Goal: Task Accomplishment & Management: Use online tool/utility

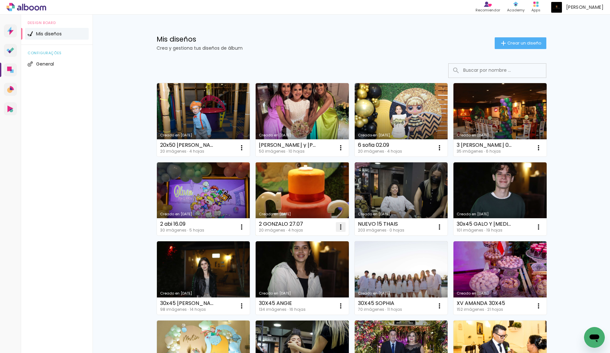
click at [340, 227] on iron-icon at bounding box center [341, 227] width 8 height 8
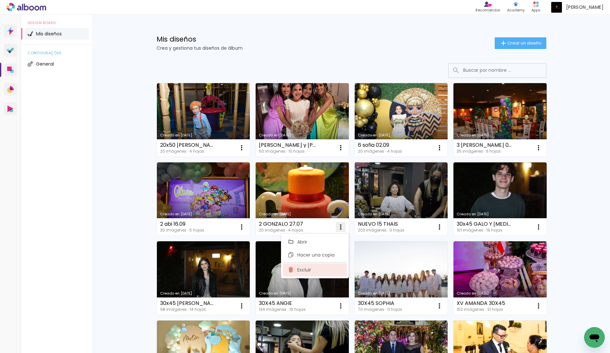
click at [305, 269] on span "Excluir" at bounding box center [304, 269] width 14 height 5
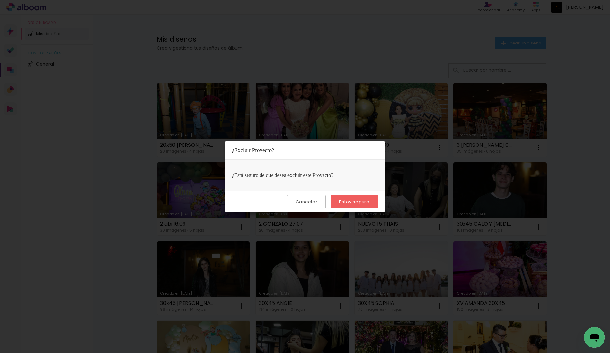
click at [0, 0] on slot "Estoy seguro" at bounding box center [0, 0] width 0 height 0
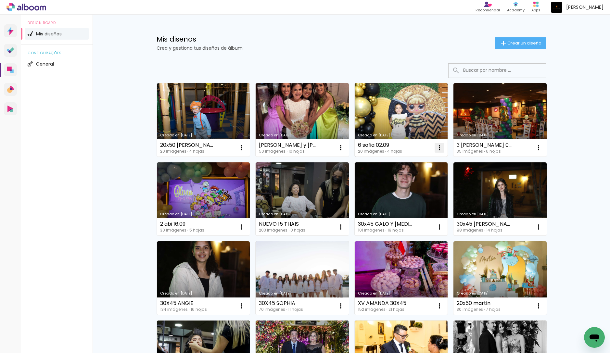
click at [441, 148] on iron-icon at bounding box center [439, 148] width 8 height 8
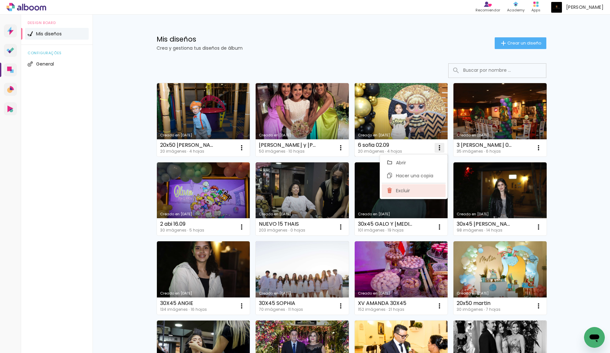
click at [401, 193] on span "Excluir" at bounding box center [403, 190] width 14 height 5
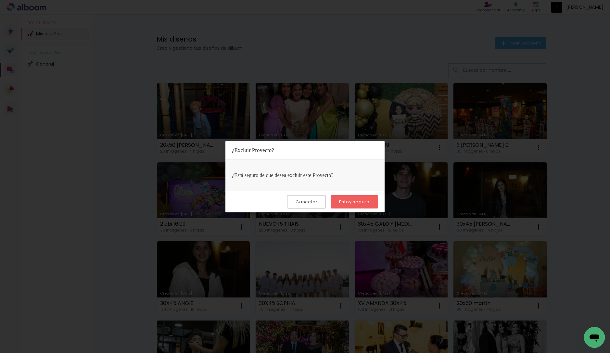
click at [370, 203] on paper-button "Estoy seguro" at bounding box center [353, 201] width 47 height 13
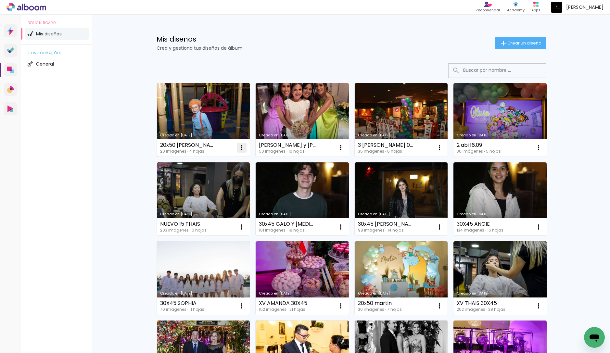
click at [240, 148] on iron-icon at bounding box center [242, 148] width 8 height 8
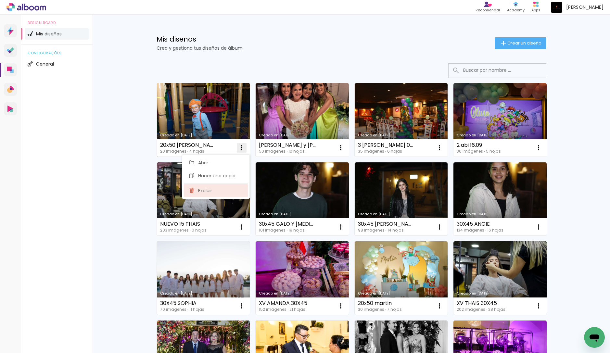
click at [212, 194] on paper-item "Excluir" at bounding box center [216, 190] width 64 height 13
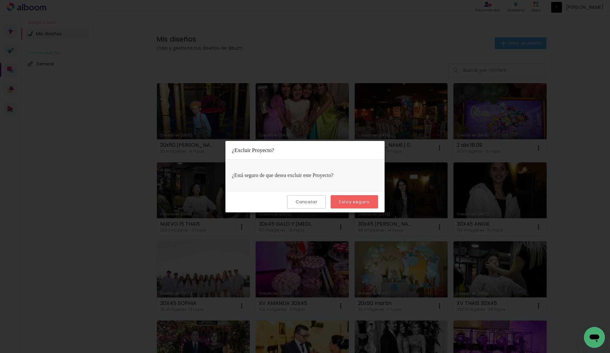
click at [0, 0] on slot "Estoy seguro" at bounding box center [0, 0] width 0 height 0
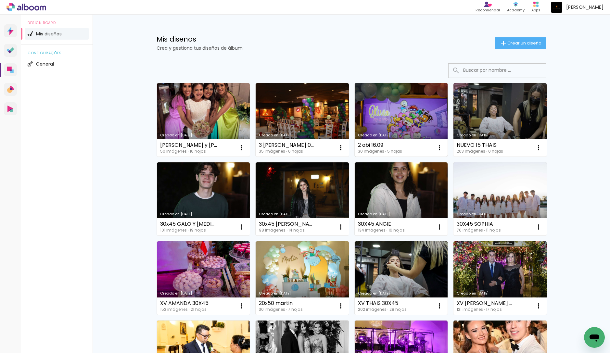
click at [402, 113] on link "Creado en [DATE]" at bounding box center [400, 119] width 93 height 73
click at [440, 148] on iron-icon at bounding box center [439, 148] width 8 height 8
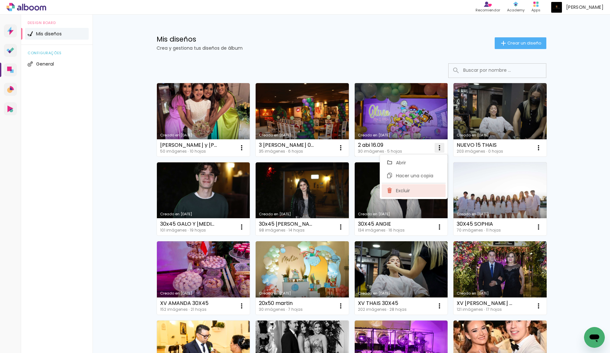
click at [415, 186] on paper-item "Excluir" at bounding box center [413, 190] width 64 height 13
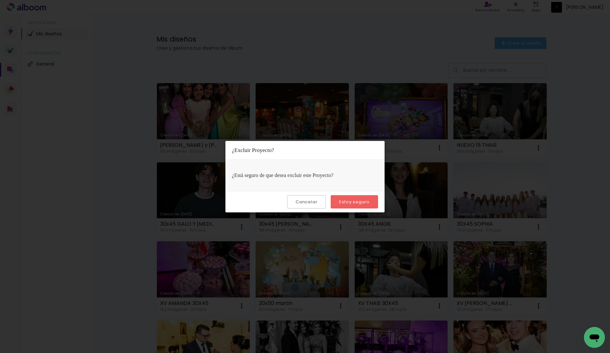
click at [369, 199] on paper-button "Estoy seguro" at bounding box center [353, 201] width 47 height 13
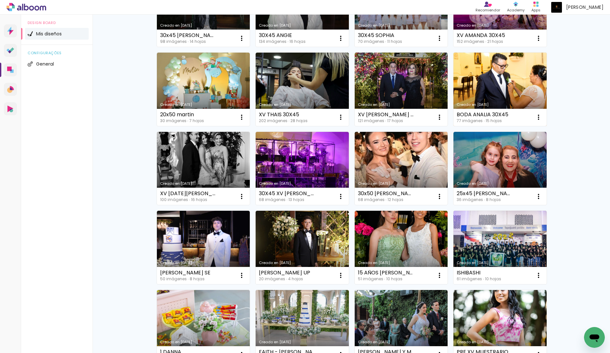
scroll to position [352, 0]
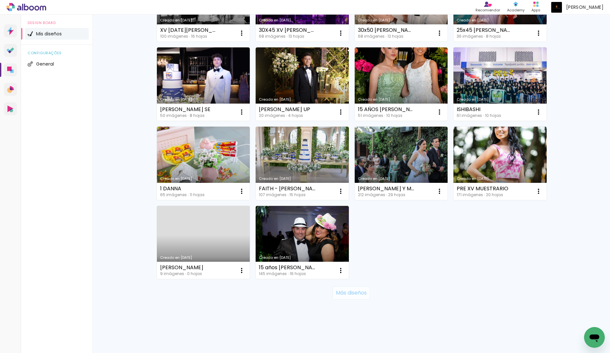
click at [0, 0] on slot "Más diseños" at bounding box center [0, 0] width 0 height 0
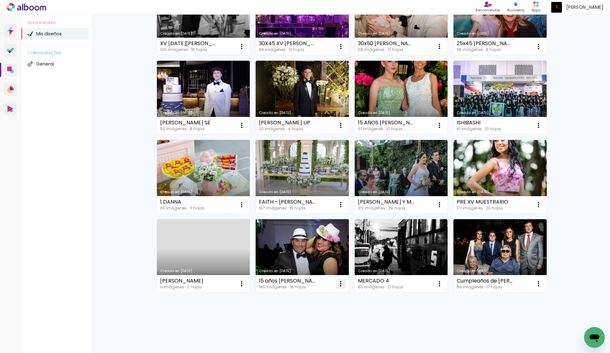
scroll to position [324, 0]
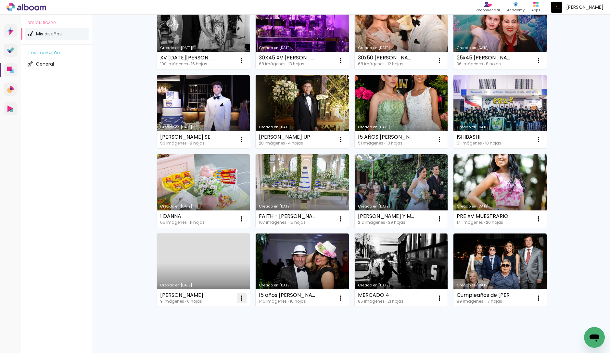
click at [245, 300] on iron-icon at bounding box center [242, 298] width 8 height 8
click at [229, 339] on paper-item "Excluir" at bounding box center [216, 340] width 64 height 13
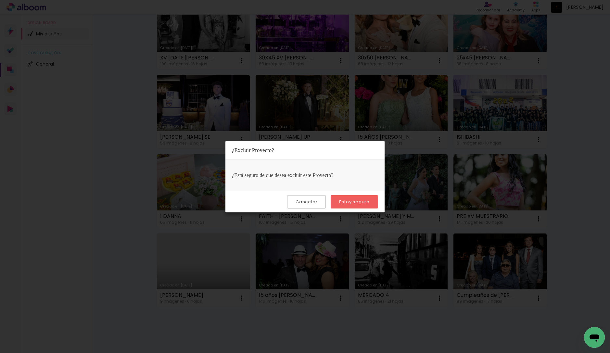
click at [0, 0] on slot "Estoy seguro" at bounding box center [0, 0] width 0 height 0
click at [292, 204] on paper-button "Cancelar" at bounding box center [306, 201] width 39 height 13
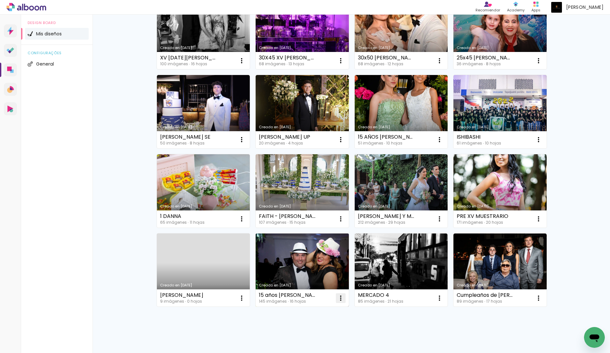
click at [342, 297] on iron-icon at bounding box center [341, 298] width 8 height 8
click at [320, 342] on paper-item "Excluir" at bounding box center [315, 340] width 64 height 13
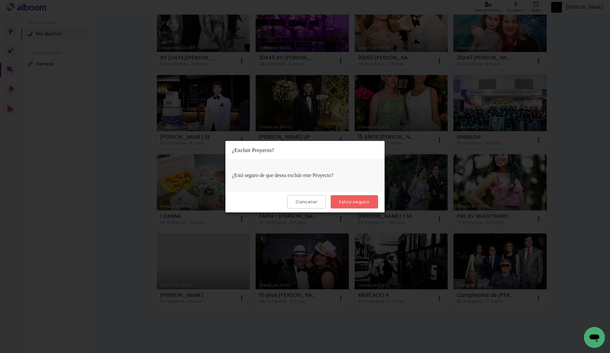
click at [0, 0] on slot "Estoy seguro" at bounding box center [0, 0] width 0 height 0
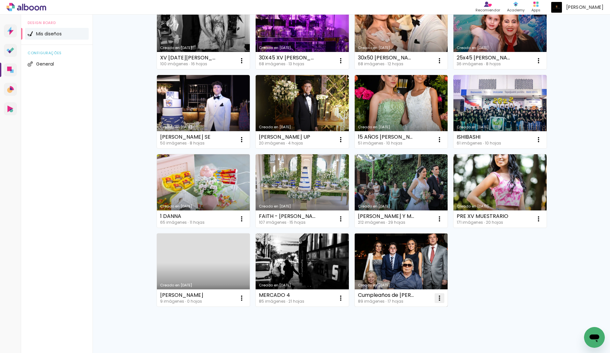
click at [440, 298] on iron-icon at bounding box center [439, 298] width 8 height 8
click at [425, 345] on paper-item "Excluir" at bounding box center [413, 340] width 64 height 13
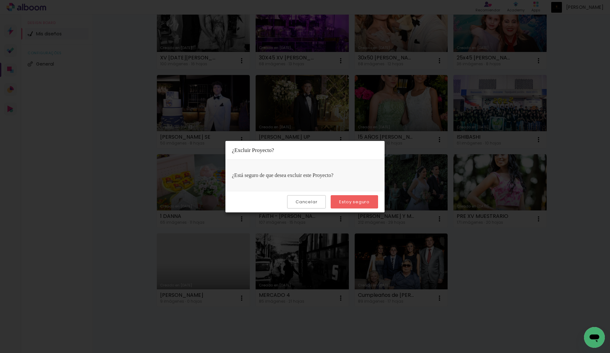
click at [0, 0] on slot "Estoy seguro" at bounding box center [0, 0] width 0 height 0
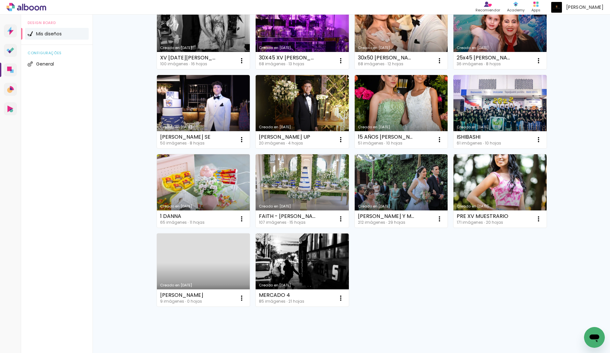
click at [503, 283] on div "Creado en 23/9/25 Boda Majo y Rodrigo 17.09 50 imágenes ∙ 10 hojas Abrir Hacer …" at bounding box center [351, 32] width 395 height 553
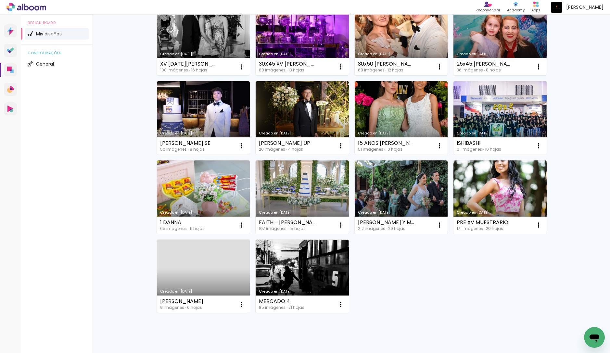
scroll to position [318, 0]
click at [510, 286] on div "Creado en 23/9/25 Boda Majo y Rodrigo 17.09 50 imágenes ∙ 10 hojas Abrir Hacer …" at bounding box center [351, 38] width 395 height 553
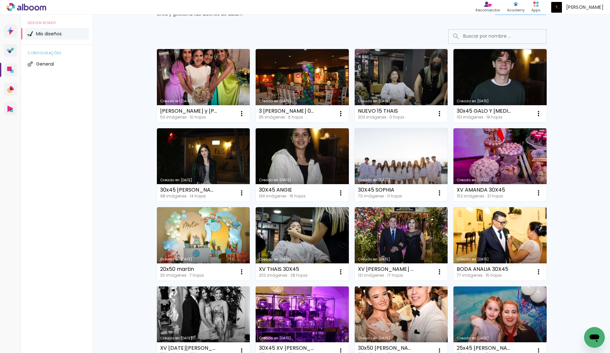
scroll to position [17, 0]
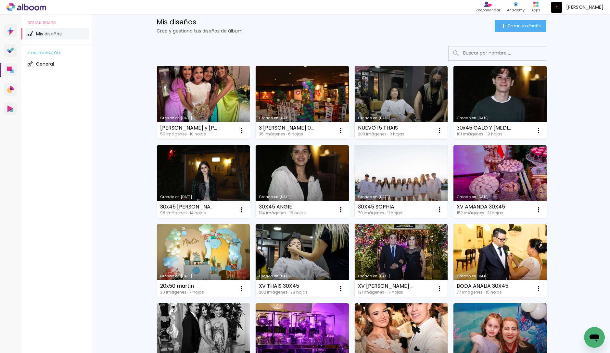
click at [111, 166] on div "Mis diseños Crea y gestiona tus diseños de álbum Crear un diseño Creado en 23/9…" at bounding box center [350, 335] width 517 height 677
click at [519, 28] on span "Crear un diseño" at bounding box center [524, 26] width 34 height 4
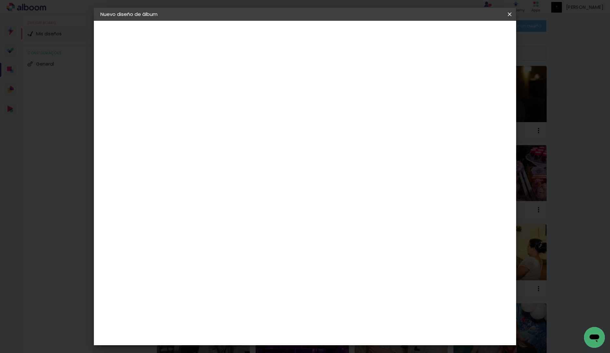
click at [209, 94] on paper-input-container "Título del álbum" at bounding box center [206, 87] width 5 height 17
click at [206, 88] on input at bounding box center [206, 87] width 0 height 10
type input "20x50 Facu"
type paper-input "20x50 Facu"
click at [270, 30] on paper-button "Avanzar" at bounding box center [254, 34] width 31 height 11
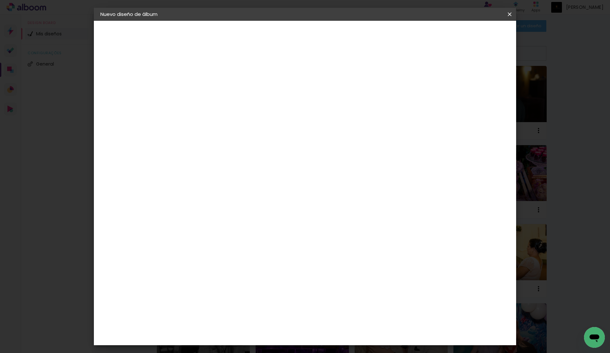
click at [298, 98] on paper-item "Tamaño libre" at bounding box center [270, 99] width 55 height 14
click at [0, 0] on slot "Avanzar" at bounding box center [0, 0] width 0 height 0
drag, startPoint x: 183, startPoint y: 184, endPoint x: 225, endPoint y: 185, distance: 42.5
click at [225, 134] on div "30 cm cm cm mm La mayoría de las encuadernadoras sugieren sangrado." at bounding box center [334, 108] width 312 height 52
type input "20"
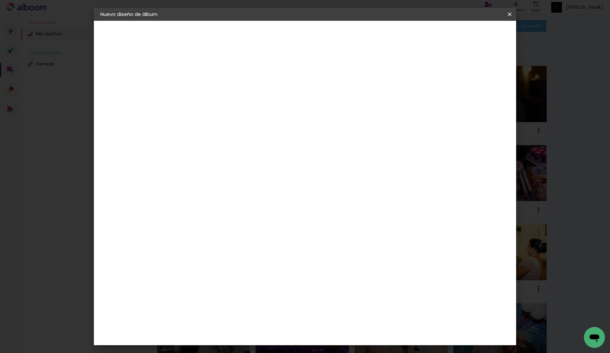
type paper-input "20"
drag, startPoint x: 339, startPoint y: 230, endPoint x: 391, endPoint y: 232, distance: 52.3
click at [390, 232] on div "cm" at bounding box center [347, 230] width 260 height 23
type input "50"
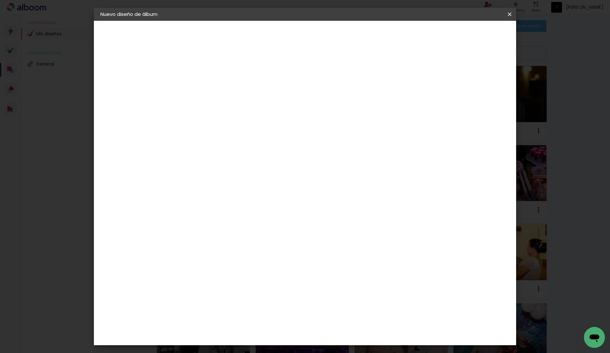
type paper-input "50"
click at [474, 34] on span "Empezar diseño" at bounding box center [455, 34] width 36 height 5
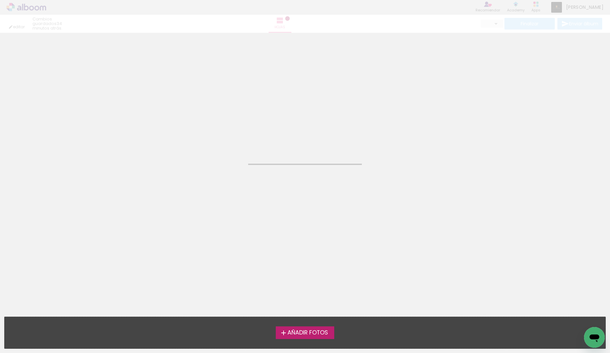
click at [307, 332] on span "Añadir Fotos" at bounding box center [307, 333] width 41 height 6
click at [0, 0] on input "file" at bounding box center [0, 0] width 0 height 0
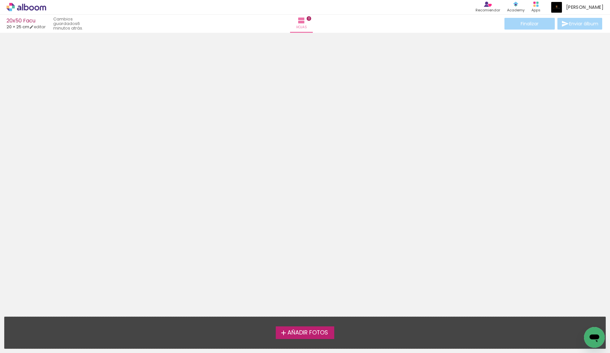
click at [303, 332] on span "Añadir Fotos" at bounding box center [307, 333] width 41 height 6
click at [0, 0] on input "file" at bounding box center [0, 0] width 0 height 0
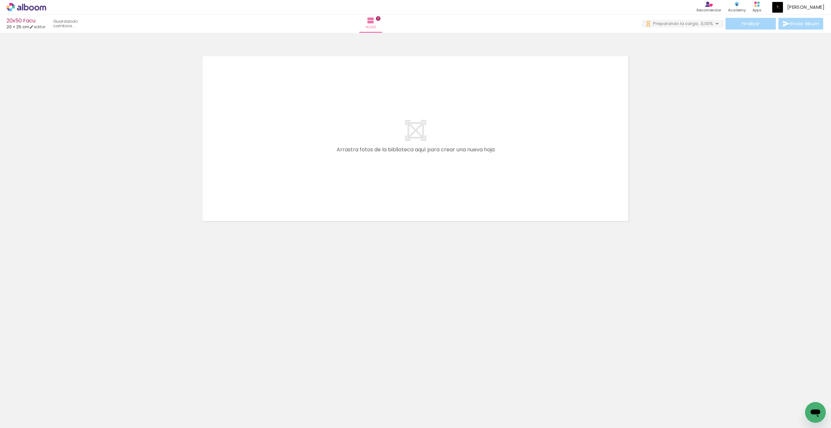
click at [244, 322] on neon-animated-pages "Confirmar Cancelar" at bounding box center [415, 230] width 831 height 395
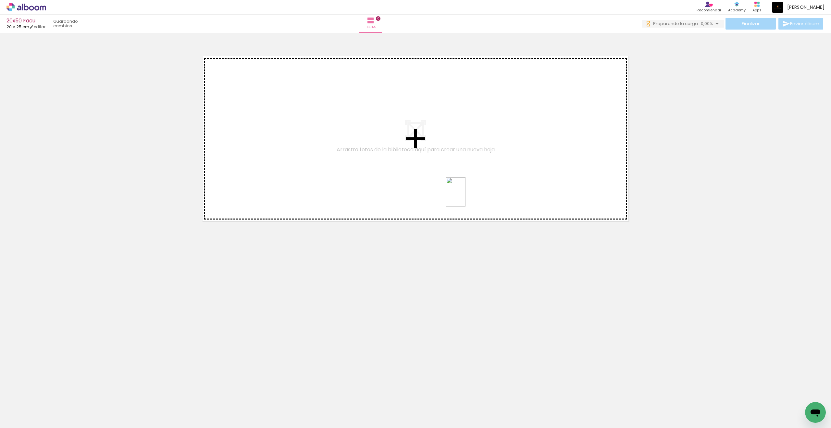
drag, startPoint x: 244, startPoint y: 322, endPoint x: 465, endPoint y: 197, distance: 254.1
click at [465, 197] on quentale-workspace at bounding box center [415, 214] width 831 height 428
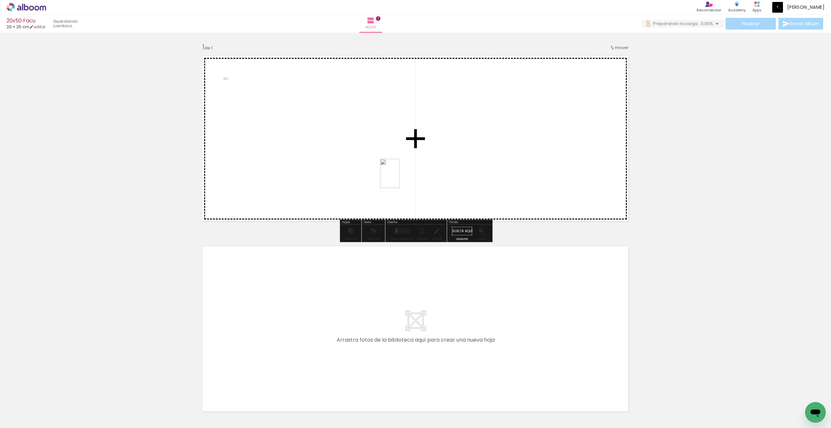
drag, startPoint x: 465, startPoint y: 197, endPoint x: 400, endPoint y: 178, distance: 68.4
click at [400, 178] on quentale-workspace at bounding box center [415, 214] width 831 height 428
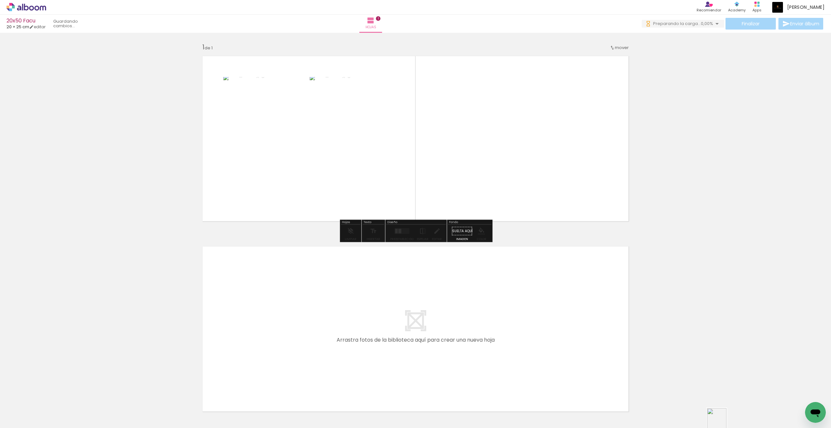
drag, startPoint x: 400, startPoint y: 178, endPoint x: 726, endPoint y: 427, distance: 411.0
click at [46, 352] on iron-horizontal-list at bounding box center [39, 407] width 13 height 41
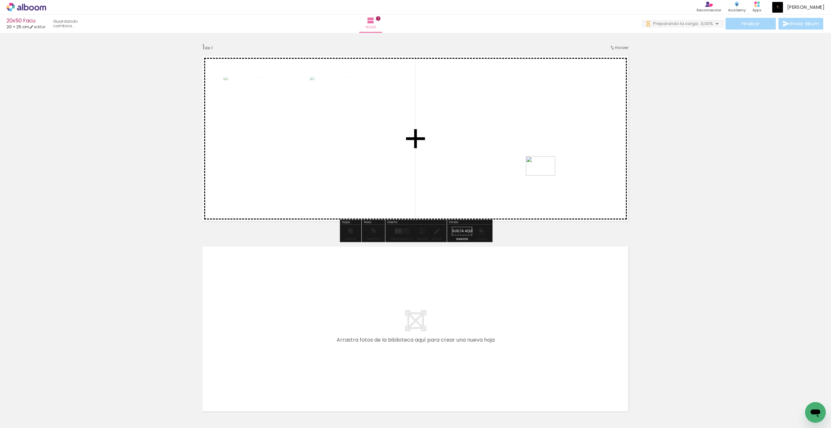
drag, startPoint x: 726, startPoint y: 427, endPoint x: 545, endPoint y: 176, distance: 310.2
click at [545, 176] on quentale-workspace at bounding box center [415, 214] width 831 height 428
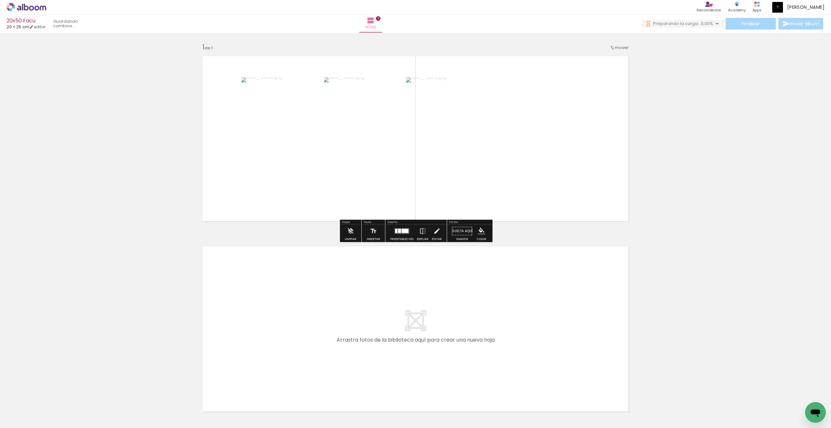
click at [395, 231] on div at bounding box center [396, 231] width 2 height 4
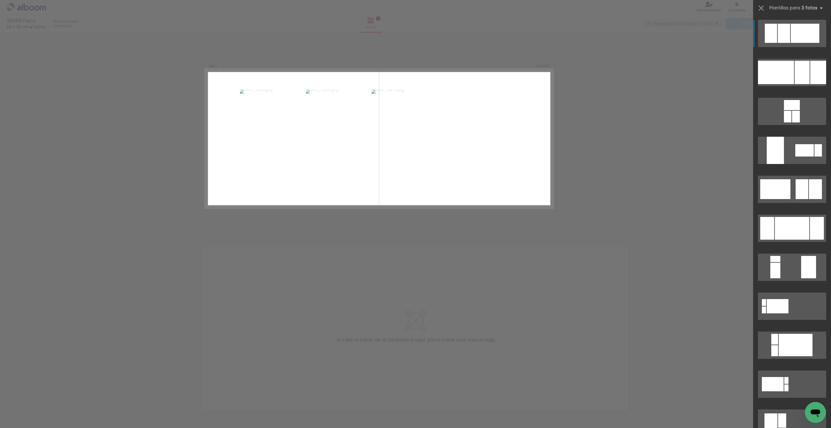
click at [609, 65] on div at bounding box center [801, 72] width 15 height 23
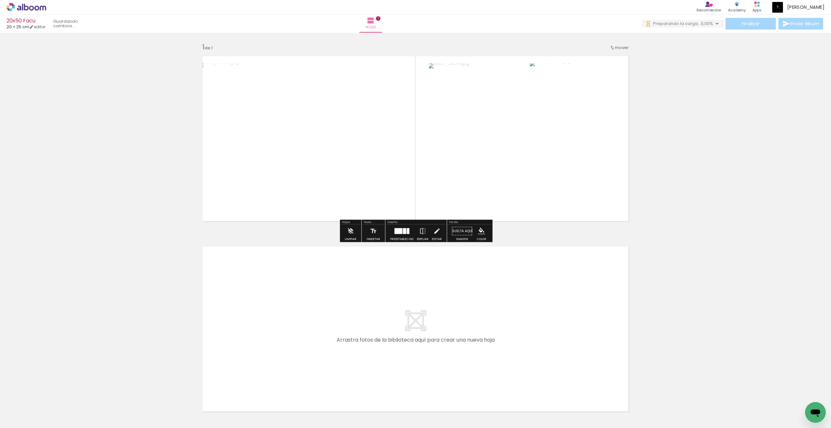
click at [609, 65] on quentale-workspace at bounding box center [415, 214] width 831 height 428
click at [609, 65] on div "Insertar hoja 1 de 1" at bounding box center [415, 225] width 831 height 381
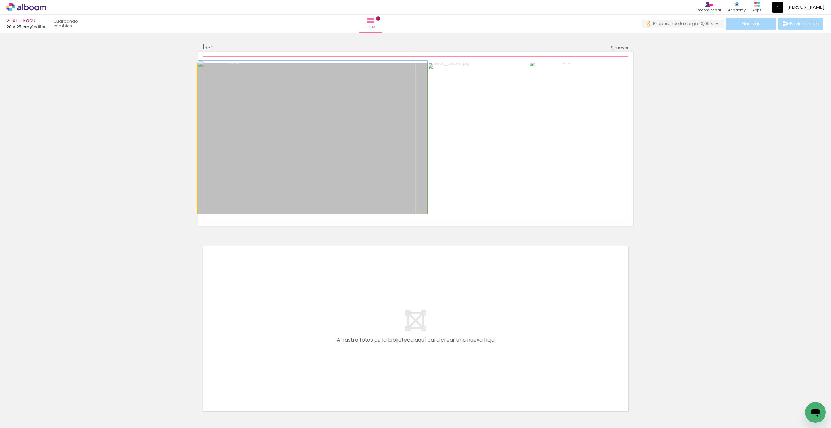
drag, startPoint x: 545, startPoint y: 176, endPoint x: 306, endPoint y: 127, distance: 244.0
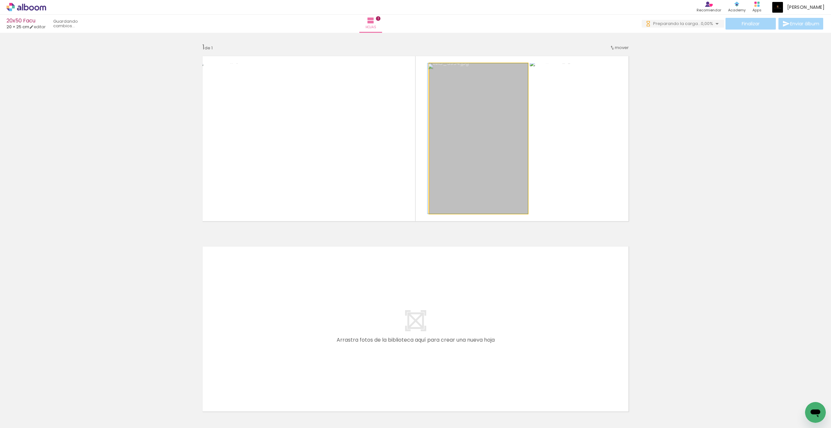
drag, startPoint x: 306, startPoint y: 127, endPoint x: 489, endPoint y: 171, distance: 188.1
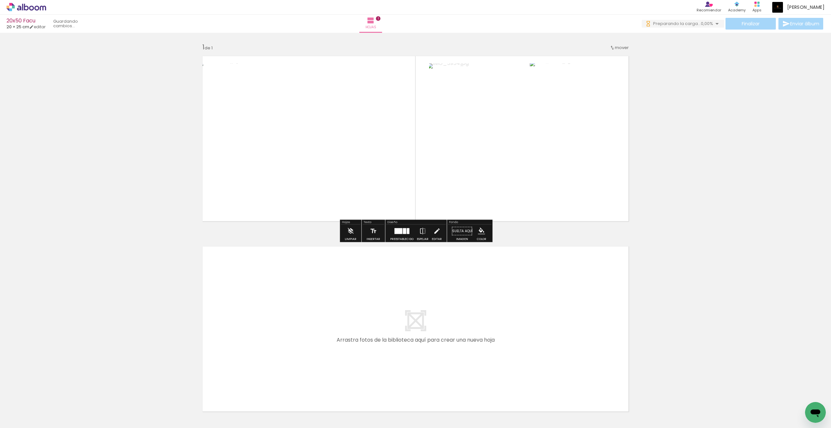
click at [553, 83] on quentale-photo at bounding box center [581, 138] width 103 height 150
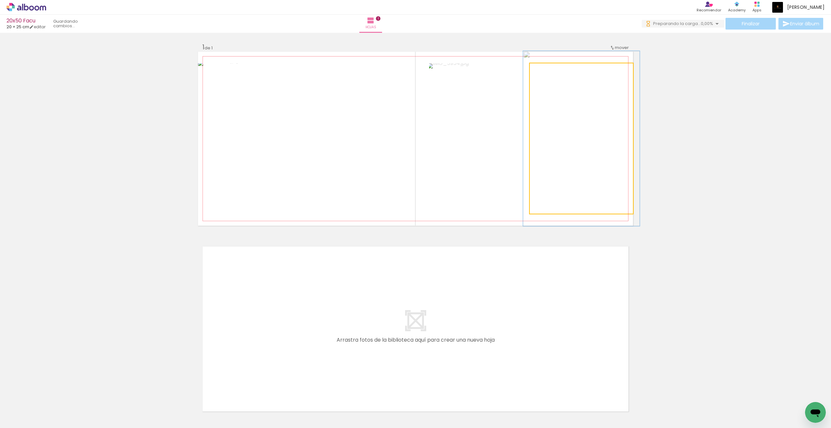
drag, startPoint x: 489, startPoint y: 171, endPoint x: 550, endPoint y: 70, distance: 117.6
type paper-slider "114"
click at [550, 70] on div at bounding box center [548, 70] width 10 height 10
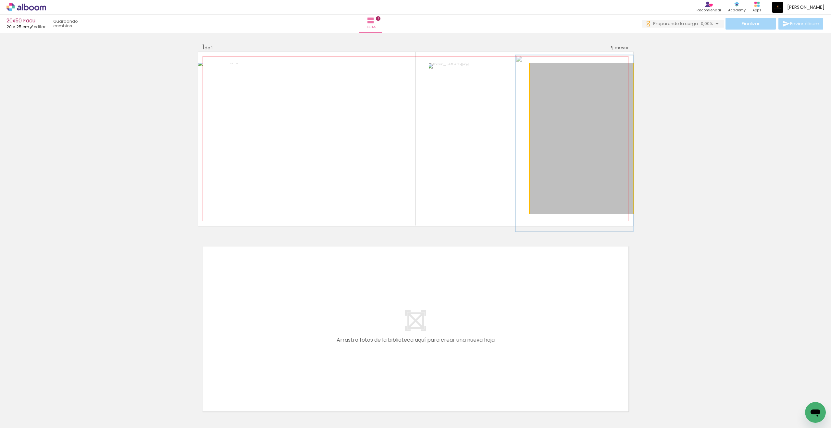
drag, startPoint x: 550, startPoint y: 70, endPoint x: 569, endPoint y: 101, distance: 35.2
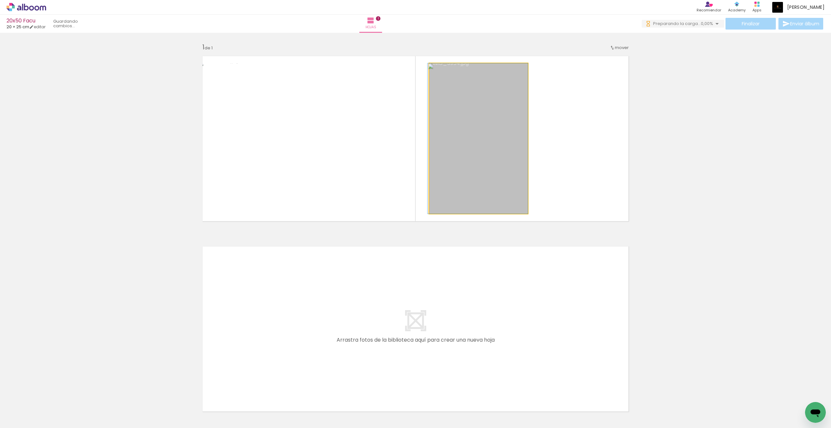
drag, startPoint x: 569, startPoint y: 101, endPoint x: 478, endPoint y: 126, distance: 93.7
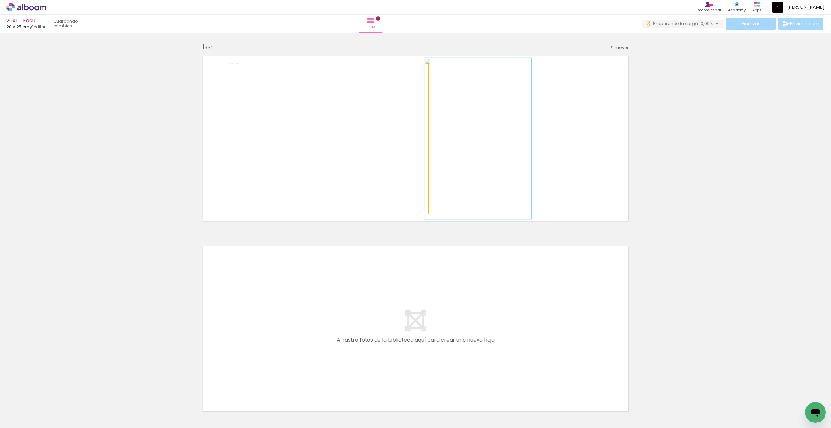
drag, startPoint x: 478, startPoint y: 126, endPoint x: 448, endPoint y: 72, distance: 62.0
type paper-slider "107"
click at [448, 72] on div at bounding box center [446, 70] width 10 height 10
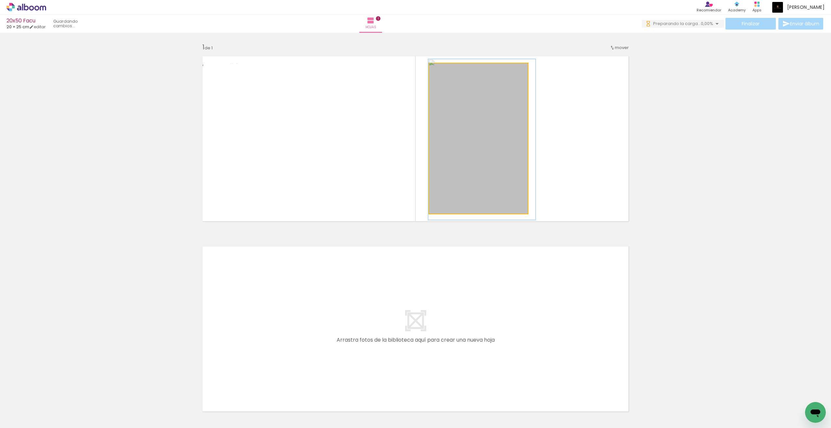
drag, startPoint x: 448, startPoint y: 72, endPoint x: 475, endPoint y: 97, distance: 37.0
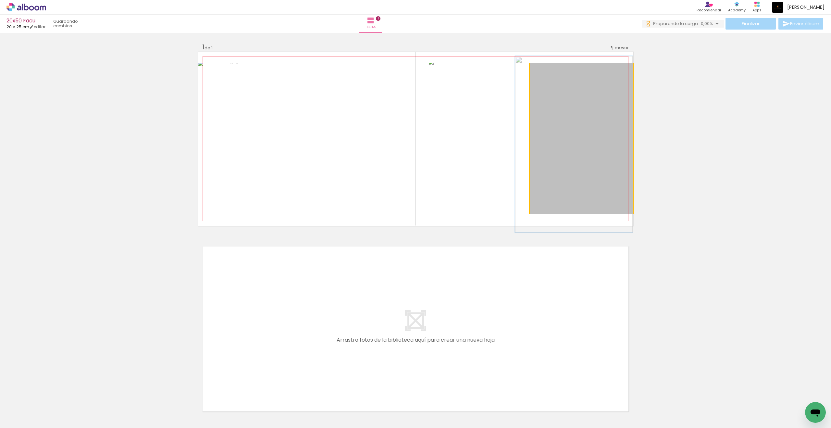
drag, startPoint x: 475, startPoint y: 97, endPoint x: 588, endPoint y: 145, distance: 122.7
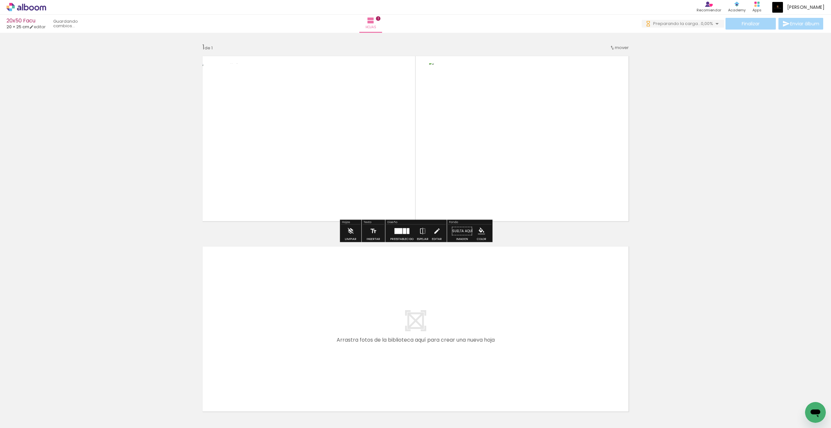
click at [609, 177] on div "Insertar hoja 1 de 1" at bounding box center [415, 225] width 831 height 381
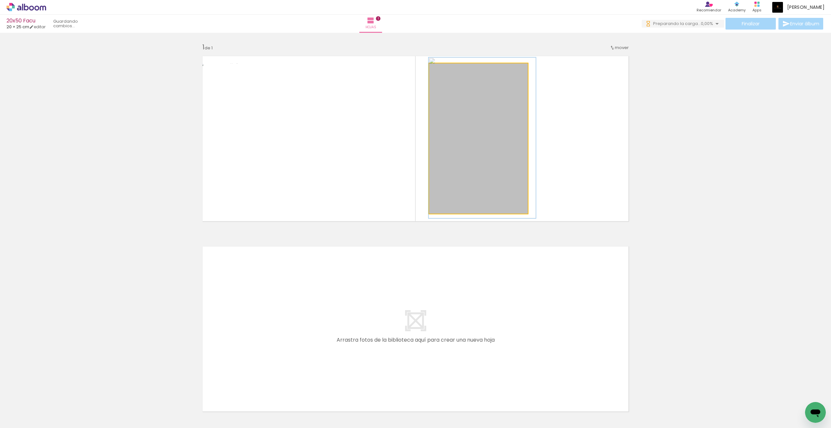
drag, startPoint x: 588, startPoint y: 145, endPoint x: 496, endPoint y: 167, distance: 94.4
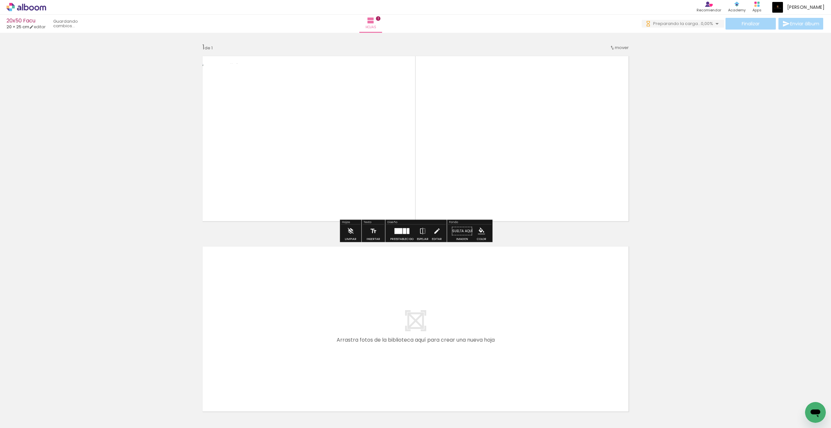
click at [609, 207] on div "Insertar hoja 1 de 1" at bounding box center [415, 225] width 831 height 381
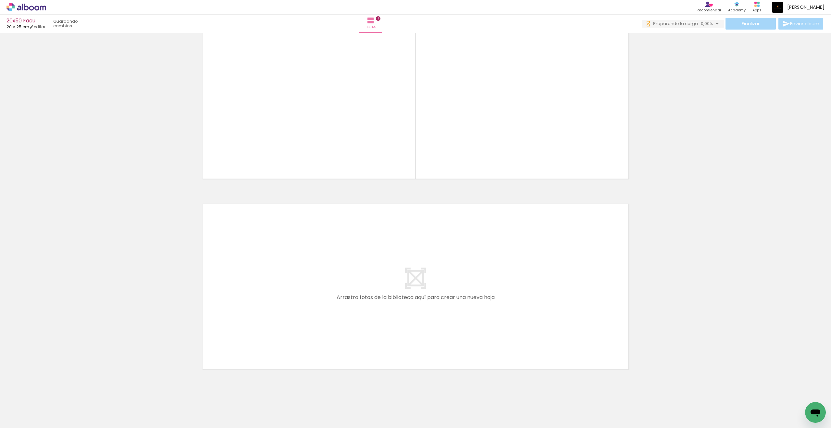
scroll to position [51, 0]
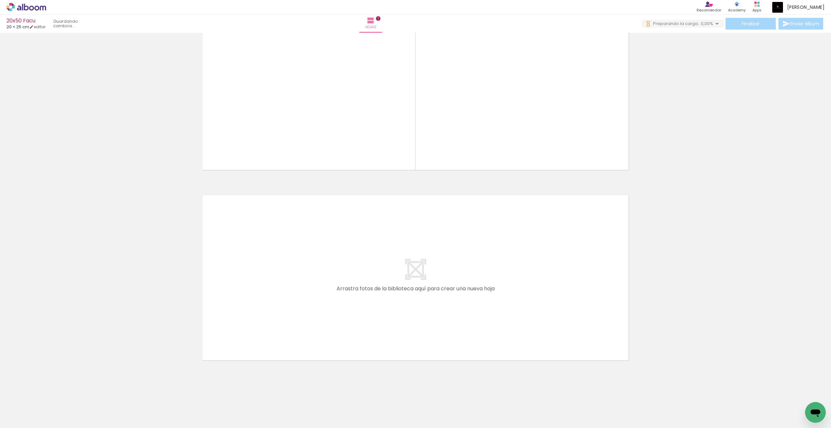
click at [14, 352] on input "Todas las fotos" at bounding box center [15, 408] width 18 height 6
click at [0, 0] on slot "No usadas" at bounding box center [0, 0] width 0 height 0
type input "No usadas"
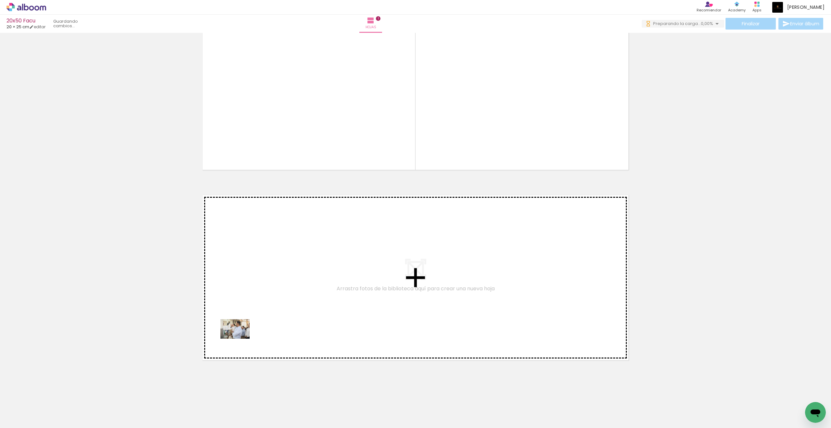
drag, startPoint x: 496, startPoint y: 167, endPoint x: 240, endPoint y: 339, distance: 308.1
click at [240, 339] on quentale-workspace at bounding box center [415, 214] width 831 height 428
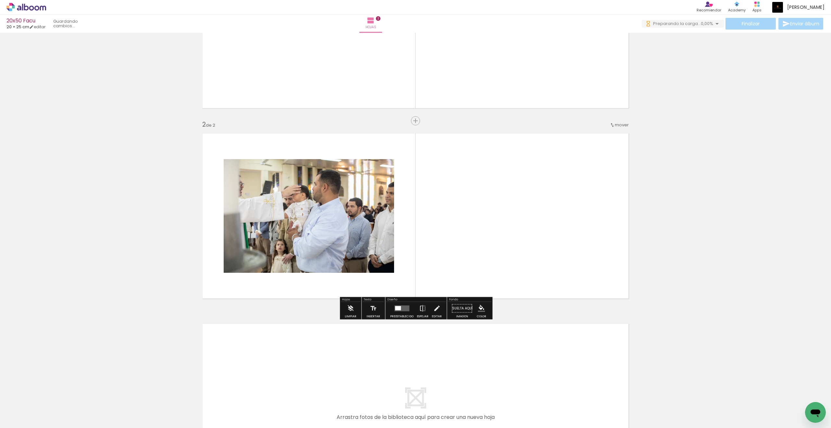
scroll to position [119, 0]
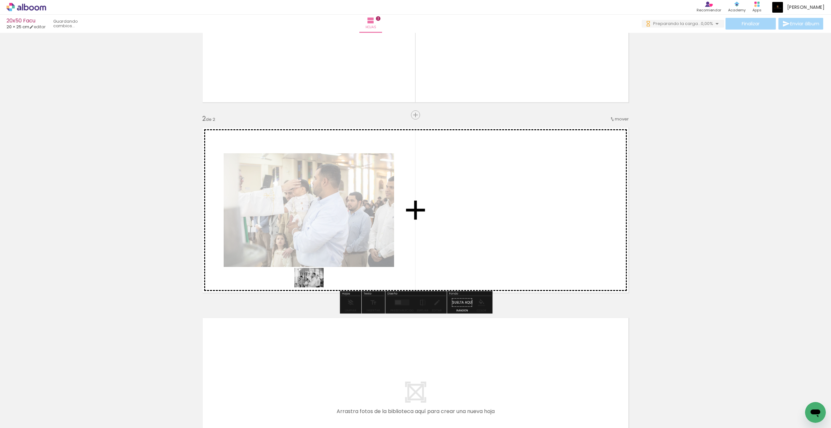
drag, startPoint x: 240, startPoint y: 339, endPoint x: 314, endPoint y: 287, distance: 90.0
click at [314, 287] on quentale-workspace at bounding box center [415, 214] width 831 height 428
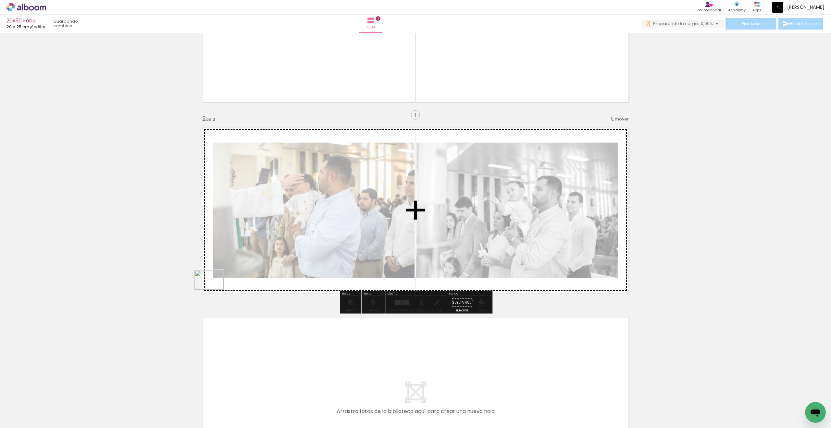
drag, startPoint x: 314, startPoint y: 287, endPoint x: 214, endPoint y: 289, distance: 100.0
click at [214, 289] on quentale-workspace at bounding box center [415, 214] width 831 height 428
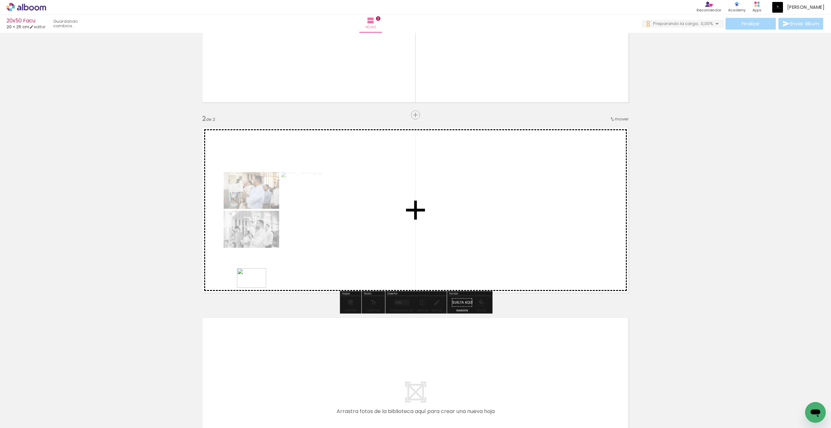
drag, startPoint x: 214, startPoint y: 289, endPoint x: 262, endPoint y: 282, distance: 48.3
click at [262, 282] on quentale-workspace at bounding box center [415, 214] width 831 height 428
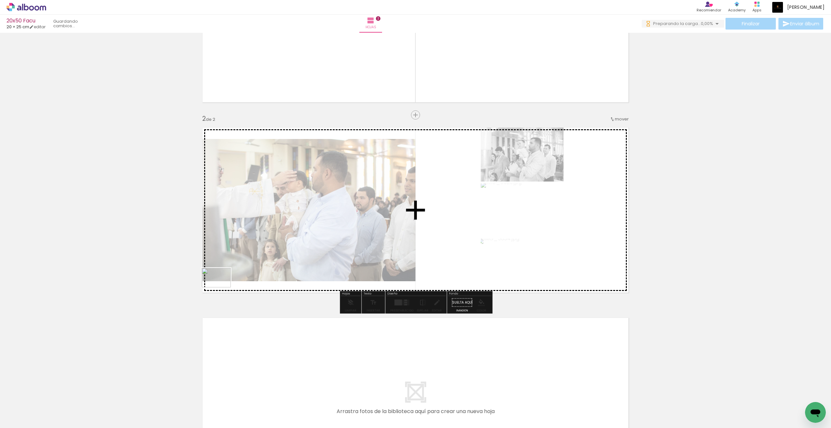
drag, startPoint x: 262, startPoint y: 282, endPoint x: 221, endPoint y: 287, distance: 40.9
click at [221, 287] on quentale-workspace at bounding box center [415, 214] width 831 height 428
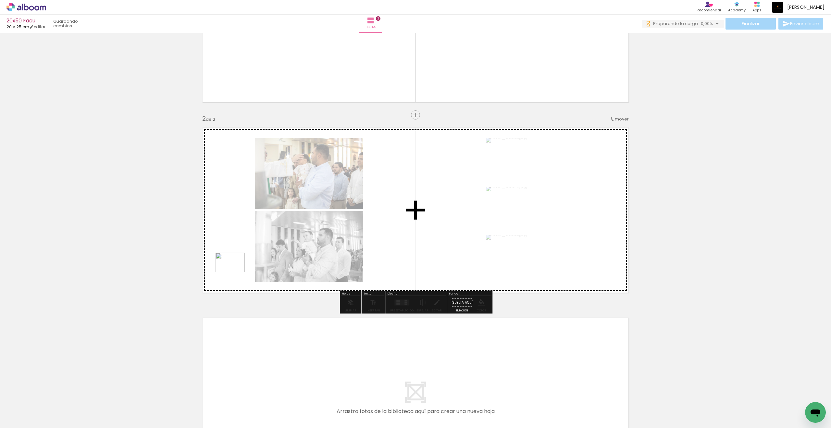
drag, startPoint x: 221, startPoint y: 287, endPoint x: 238, endPoint y: 270, distance: 24.1
click at [238, 270] on quentale-workspace at bounding box center [415, 214] width 831 height 428
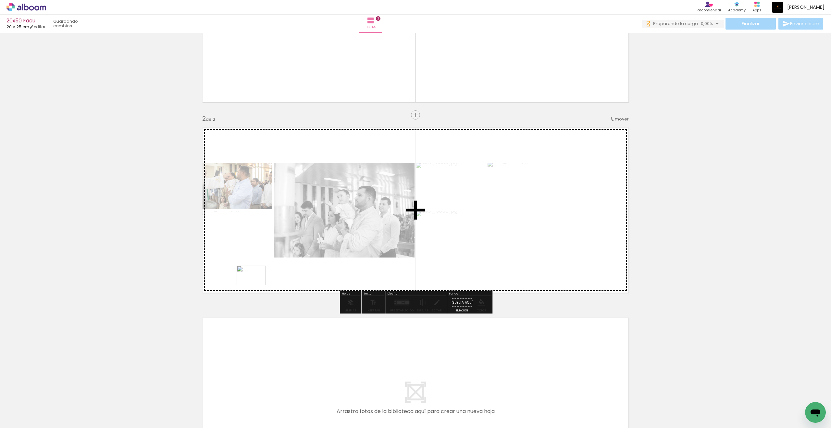
drag, startPoint x: 238, startPoint y: 270, endPoint x: 256, endPoint y: 285, distance: 24.0
click at [256, 285] on quentale-workspace at bounding box center [415, 214] width 831 height 428
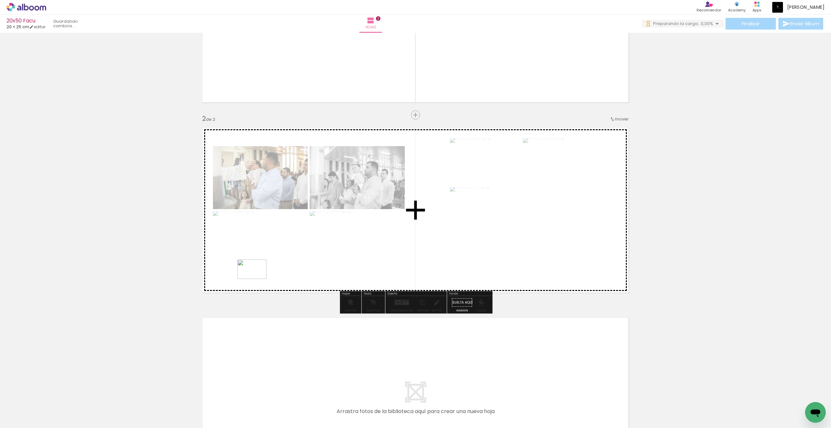
drag, startPoint x: 256, startPoint y: 285, endPoint x: 259, endPoint y: 277, distance: 8.2
click at [259, 277] on quentale-workspace at bounding box center [415, 214] width 831 height 428
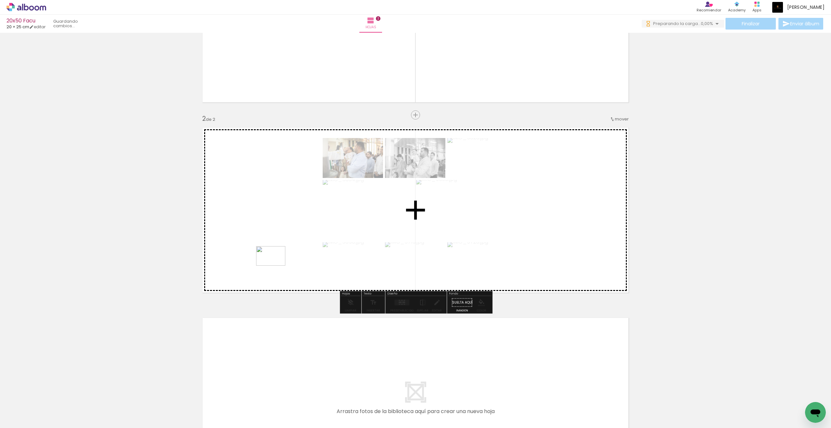
drag, startPoint x: 259, startPoint y: 277, endPoint x: 276, endPoint y: 265, distance: 20.5
click at [276, 265] on quentale-workspace at bounding box center [415, 214] width 831 height 428
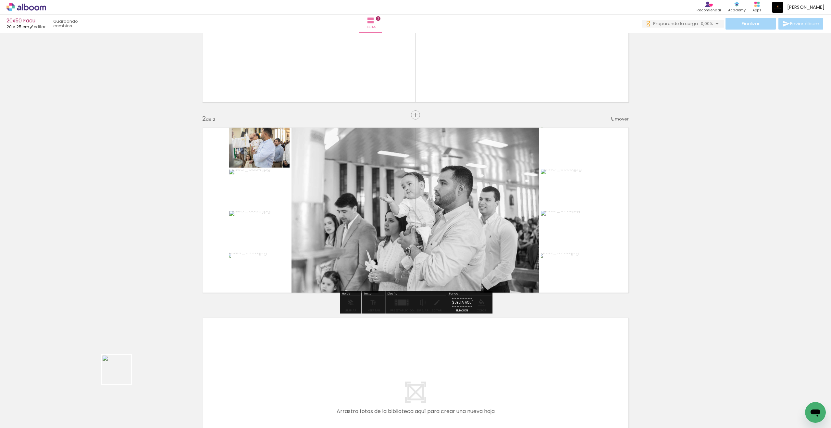
drag, startPoint x: 276, startPoint y: 265, endPoint x: 251, endPoint y: 282, distance: 29.7
click at [251, 282] on quentale-workspace at bounding box center [415, 214] width 831 height 428
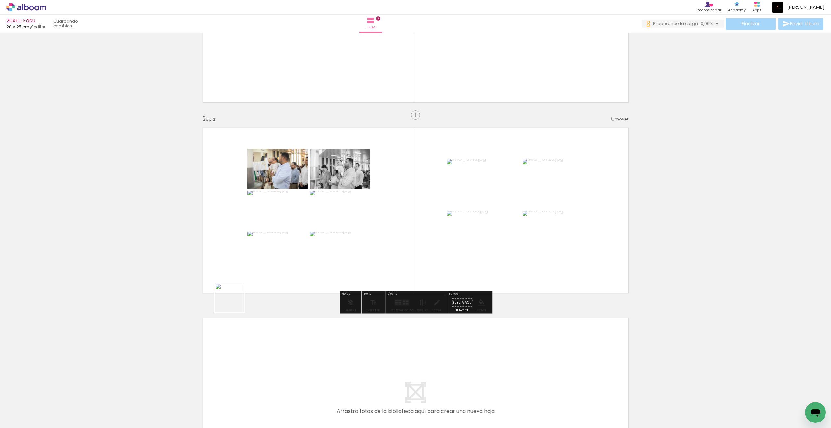
drag, startPoint x: 251, startPoint y: 282, endPoint x: 280, endPoint y: 269, distance: 32.3
click at [280, 269] on quentale-workspace at bounding box center [415, 214] width 831 height 428
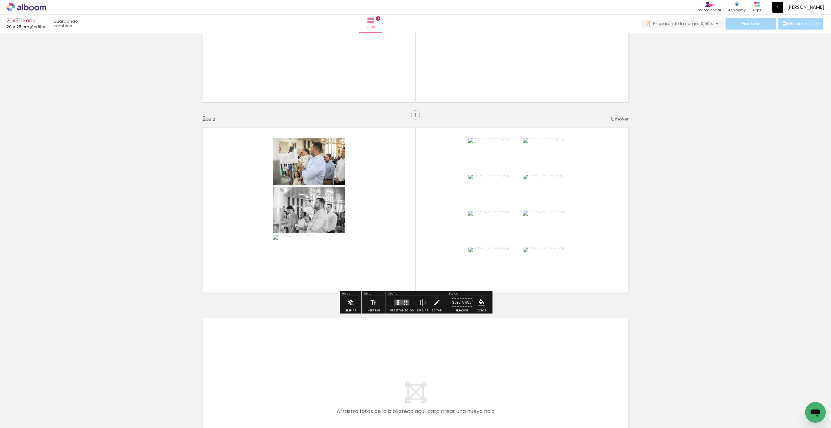
click at [414, 117] on iron-icon at bounding box center [416, 115] width 8 height 8
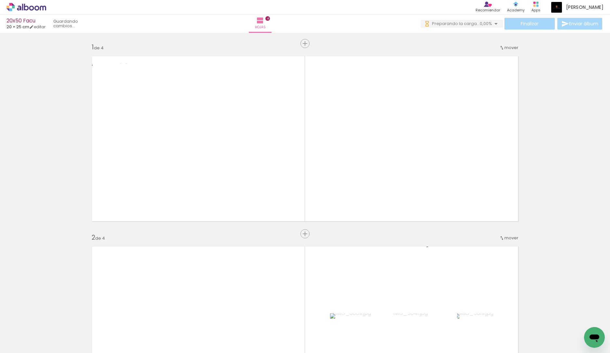
scroll to position [901, 0]
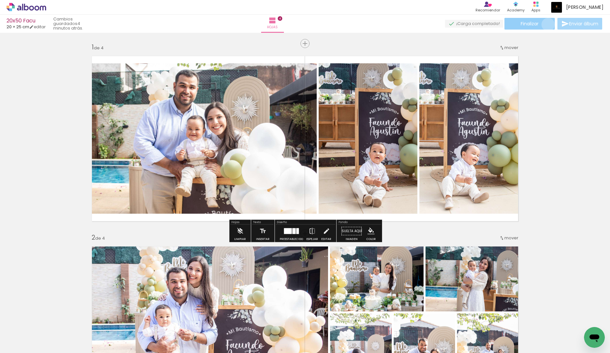
click at [545, 24] on paper-button "Finalizar" at bounding box center [529, 24] width 50 height 12
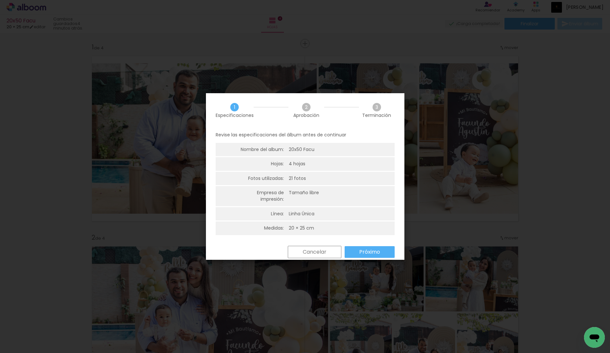
click at [370, 247] on paper-button "Próximo" at bounding box center [369, 252] width 50 height 12
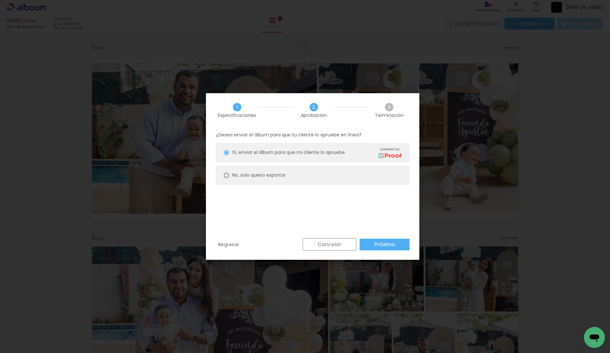
click at [265, 171] on paper-radio-button "No, solo quiero exportar" at bounding box center [313, 175] width 194 height 19
type paper-radio-button "on"
click at [374, 239] on paper-button "Próximo" at bounding box center [384, 245] width 50 height 12
type input "Alta, 300 DPI"
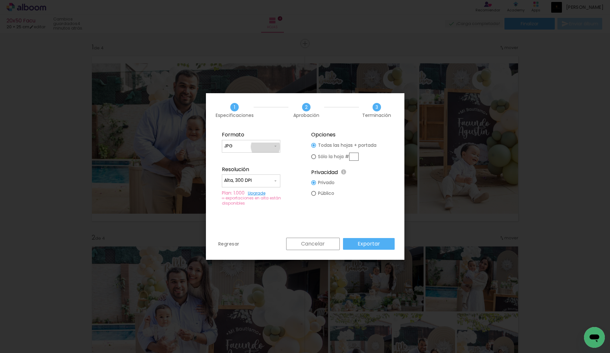
click at [265, 147] on input "JPG" at bounding box center [248, 146] width 49 height 6
click at [267, 157] on paper-item "PDF" at bounding box center [251, 158] width 58 height 13
type input "PDF"
click at [362, 248] on paper-button "Exportar" at bounding box center [369, 244] width 52 height 12
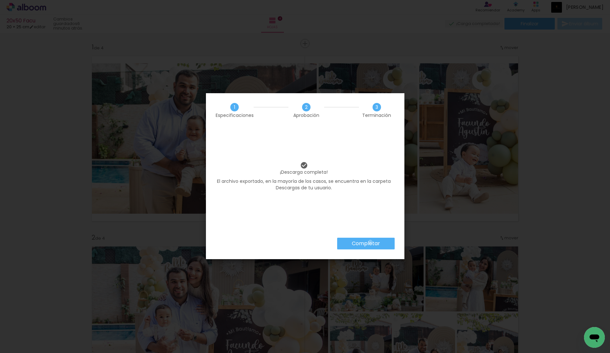
click at [0, 0] on slot "Completar" at bounding box center [0, 0] width 0 height 0
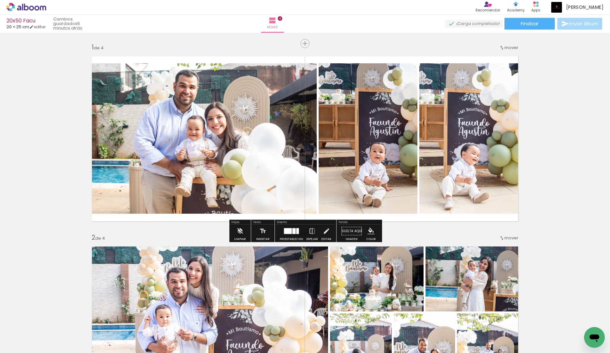
click at [37, 10] on icon at bounding box center [26, 7] width 40 height 8
